Goal: Information Seeking & Learning: Learn about a topic

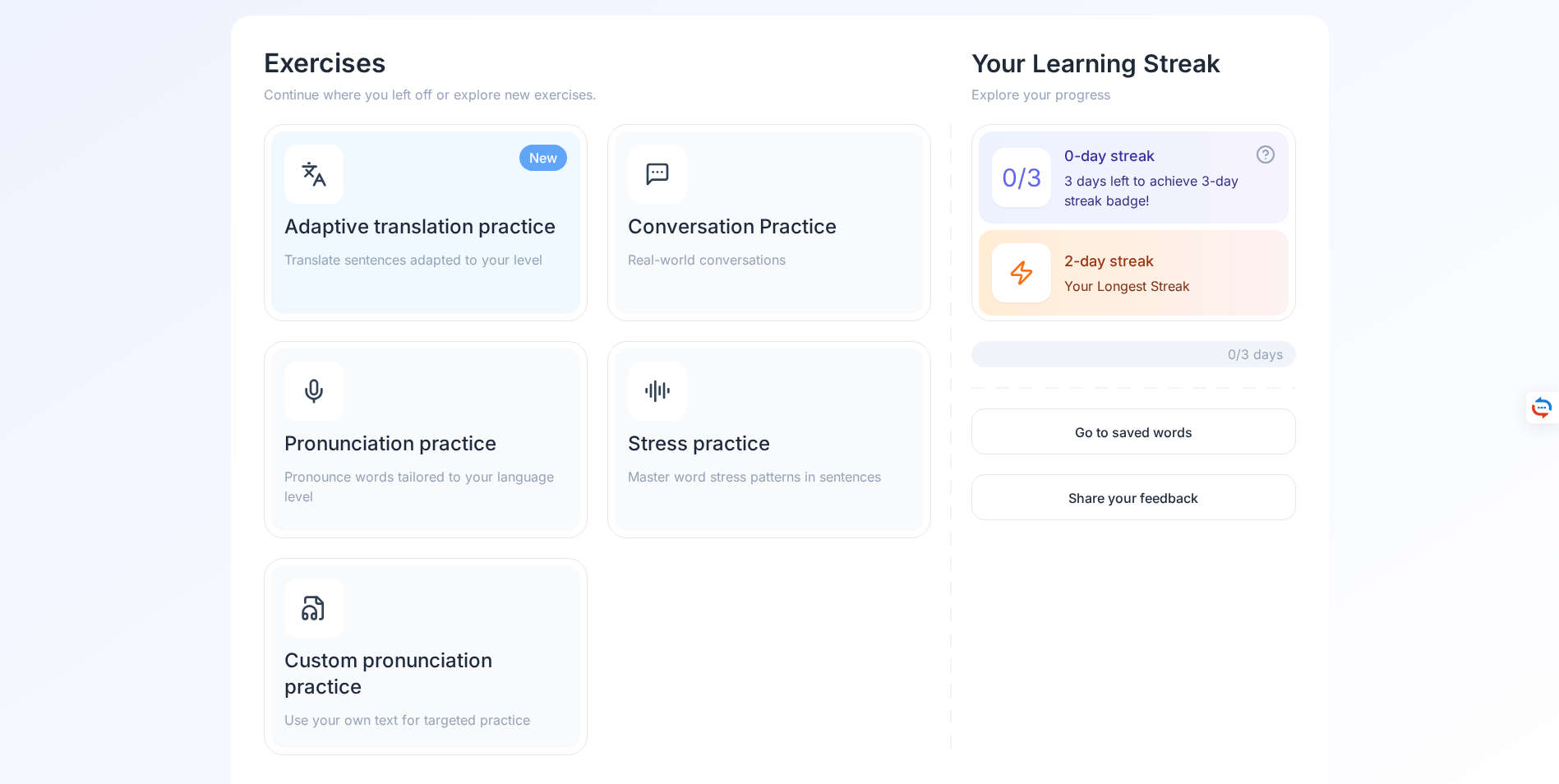
scroll to position [165, 0]
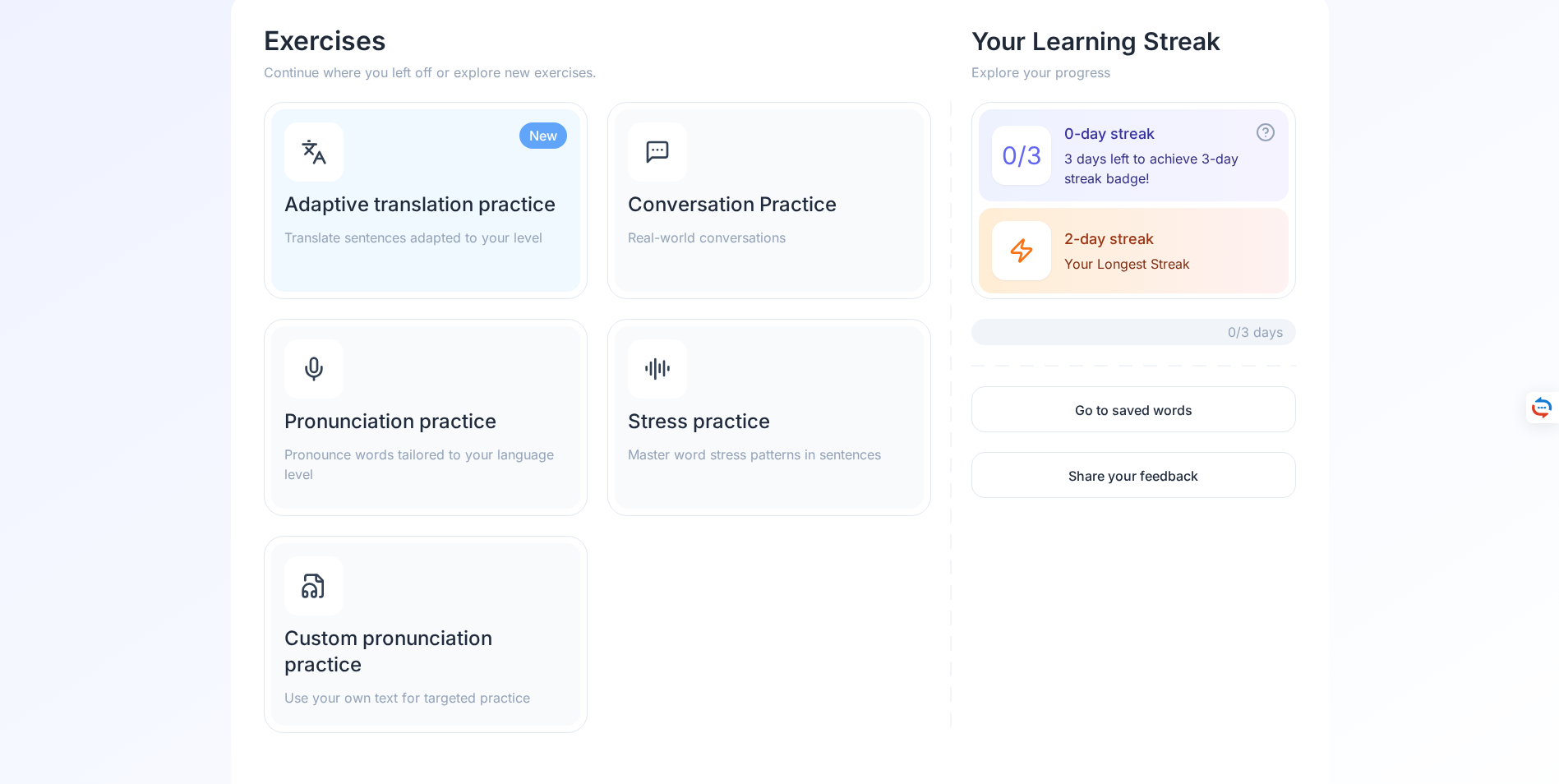
click at [743, 199] on h2 "Conversation Practice" at bounding box center [769, 204] width 283 height 26
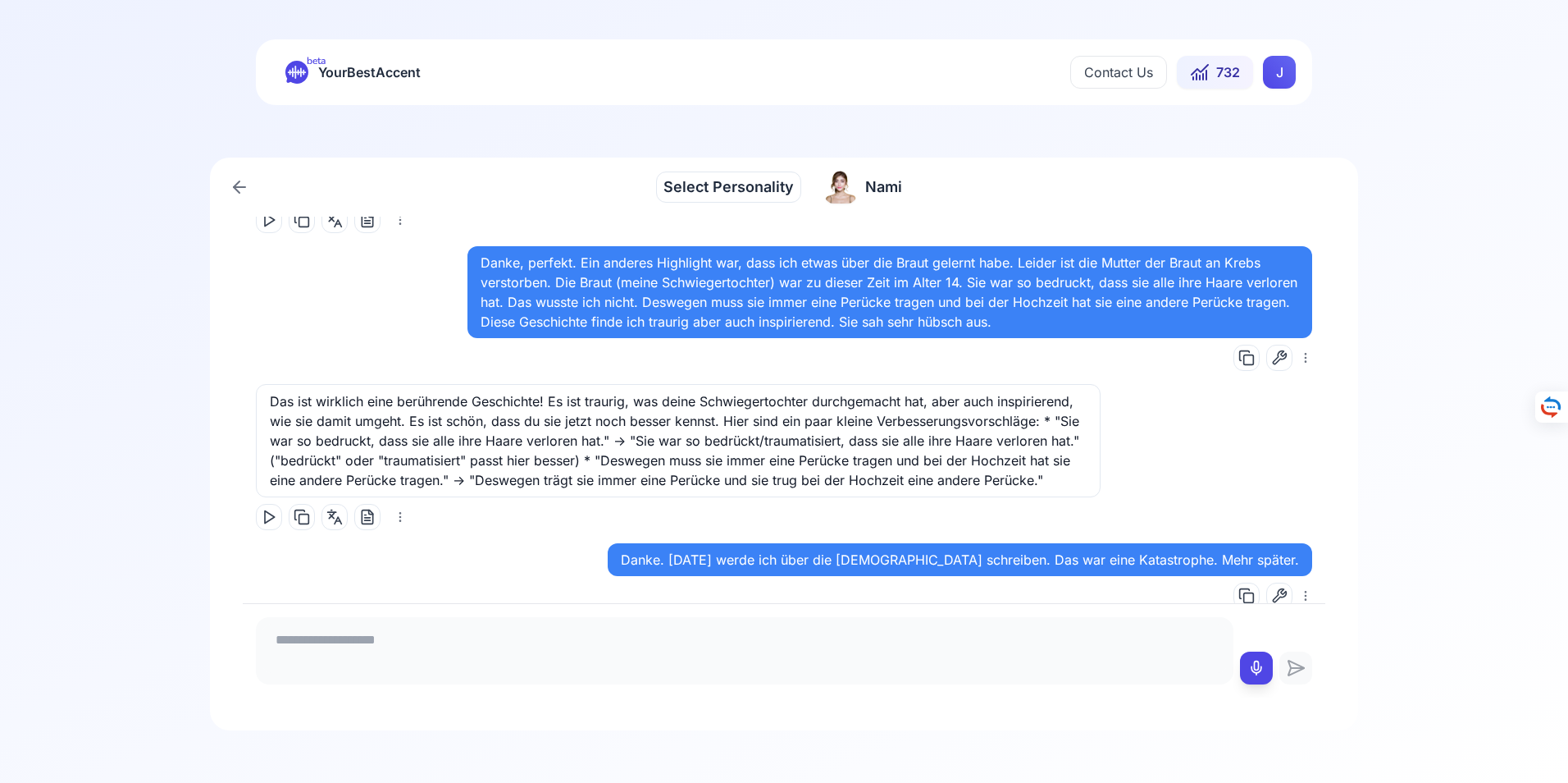
scroll to position [12162, 0]
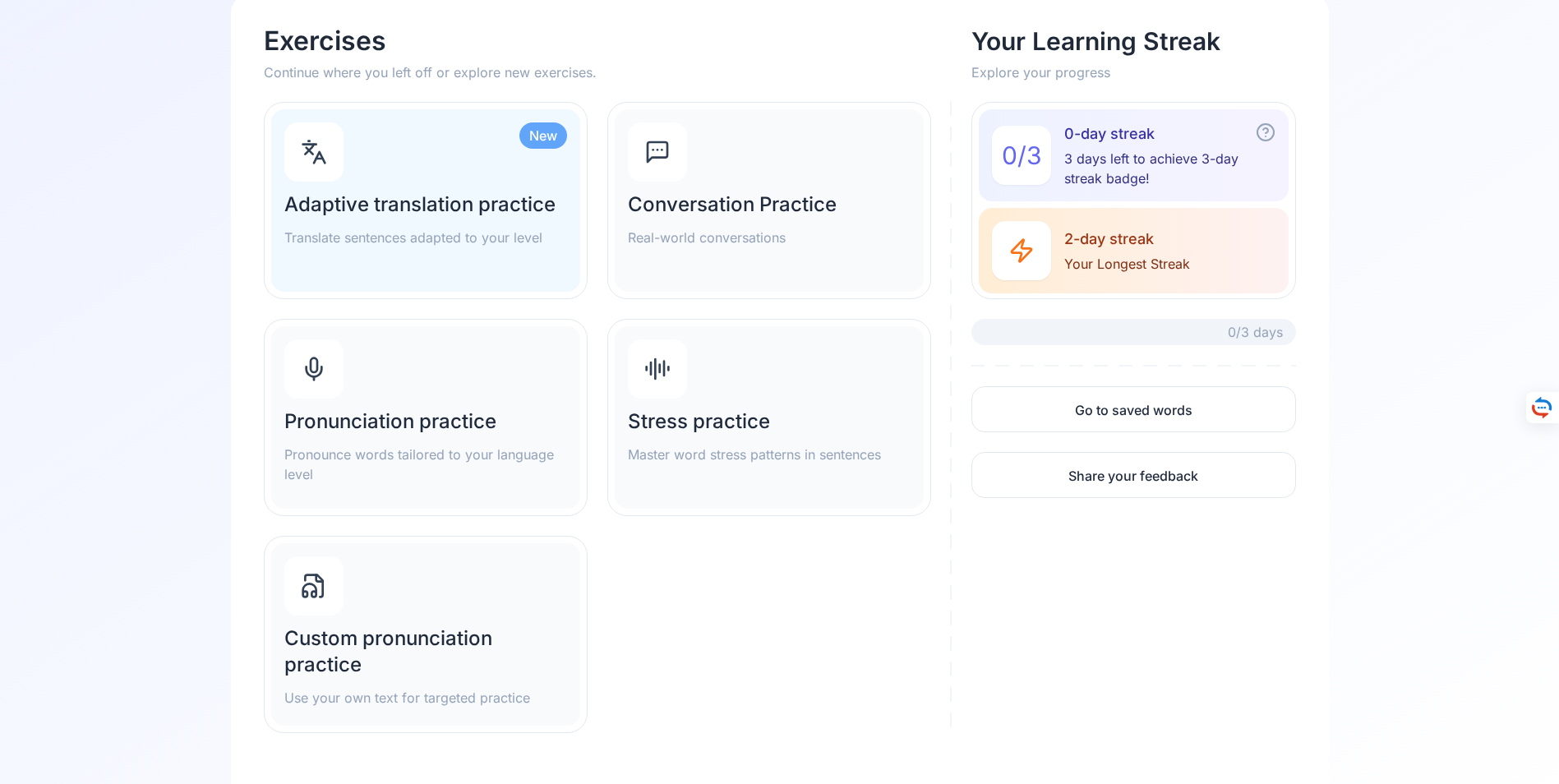
scroll to position [238, 0]
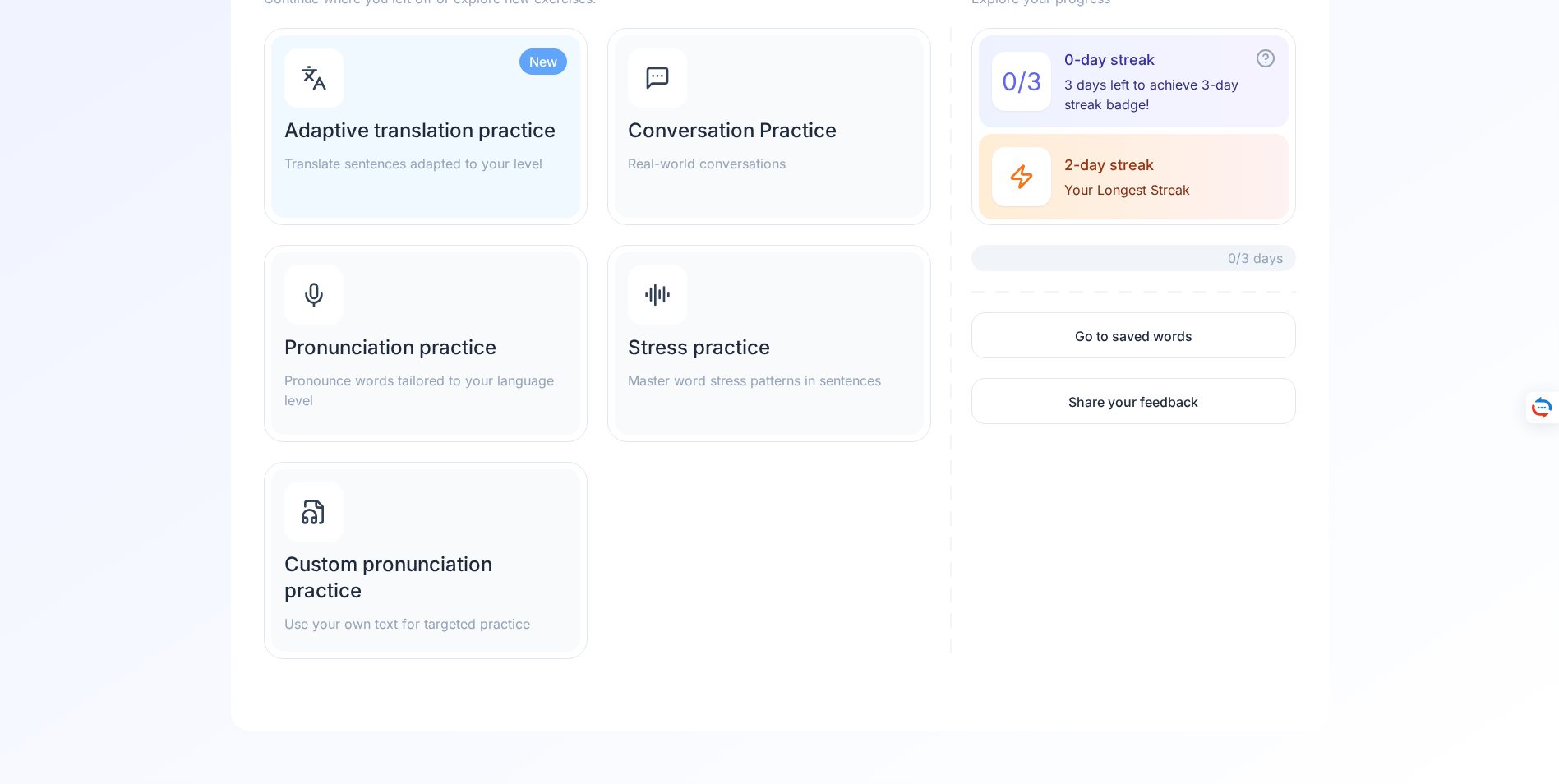
click at [440, 354] on h2 "Pronunciation practice" at bounding box center [426, 347] width 283 height 26
